Goal: Information Seeking & Learning: Learn about a topic

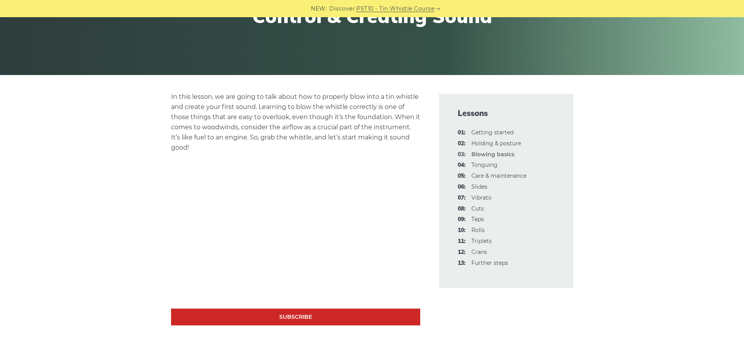
scroll to position [156, 0]
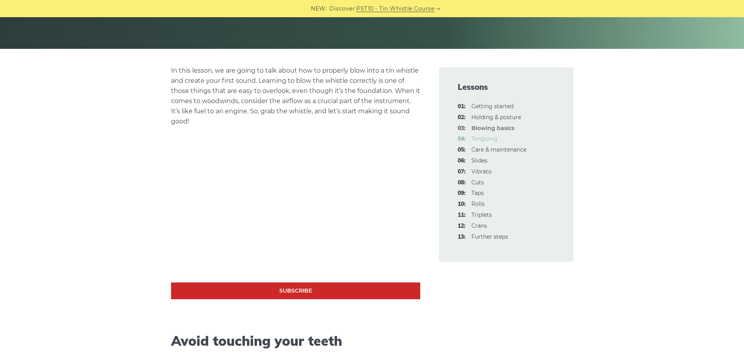
click at [474, 137] on link "04: Tonguing" at bounding box center [484, 138] width 26 height 7
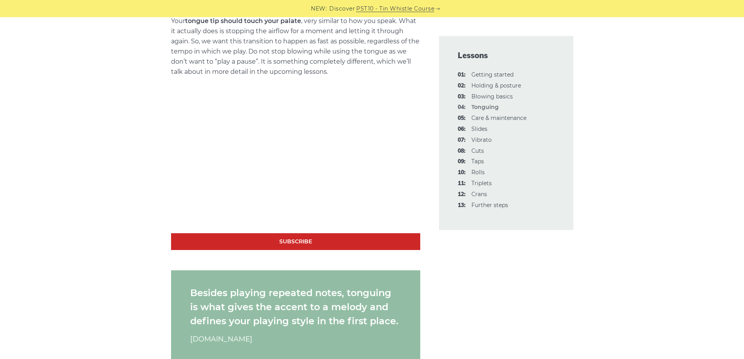
scroll to position [546, 0]
